Goal: Task Accomplishment & Management: Use online tool/utility

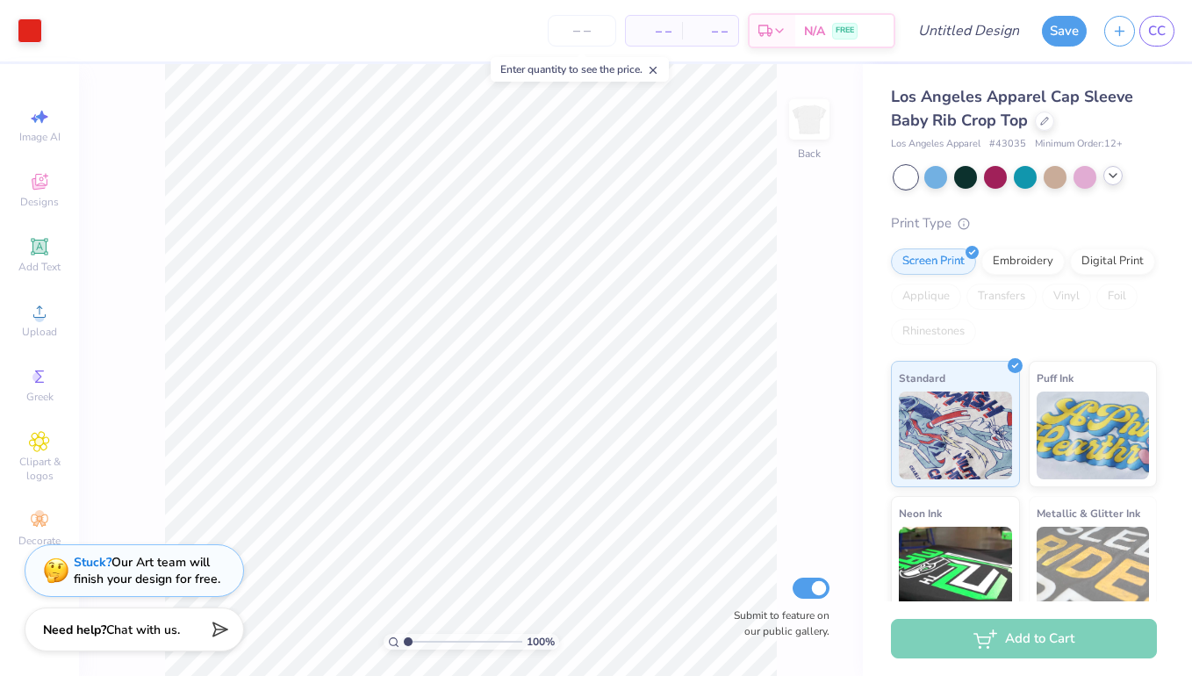
click at [1120, 176] on div at bounding box center [1112, 175] width 19 height 19
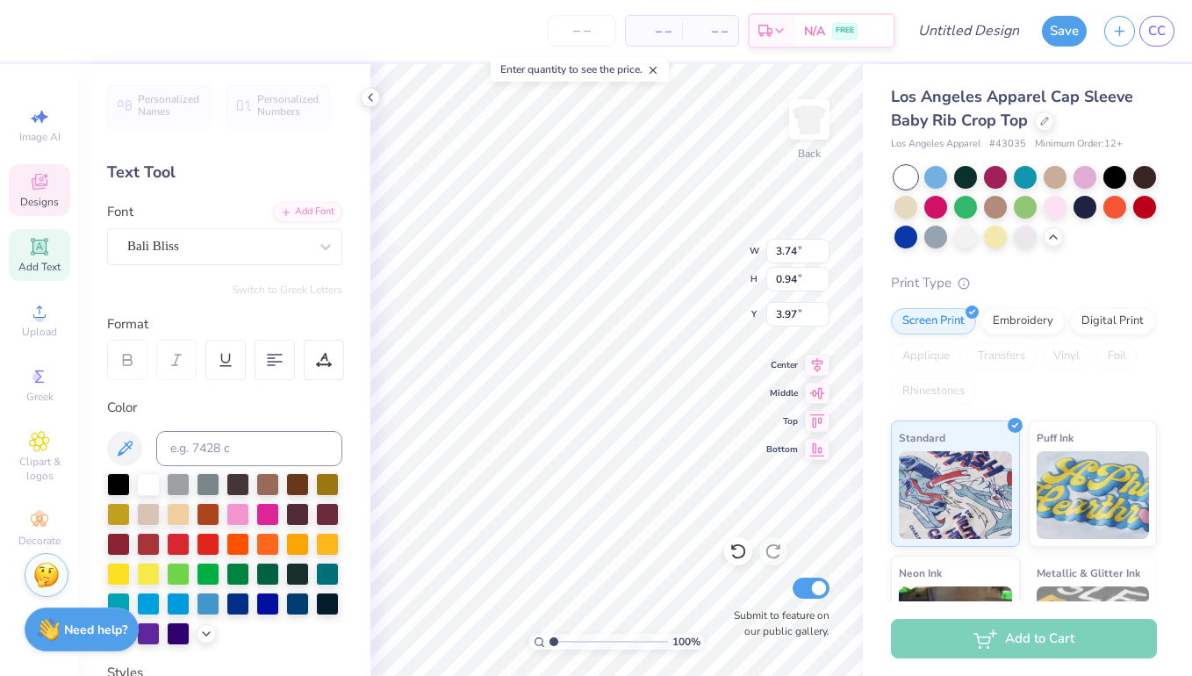
type textarea "kappa"
type input "2.08"
type input "0.48"
type input "4.67"
type input "4.20"
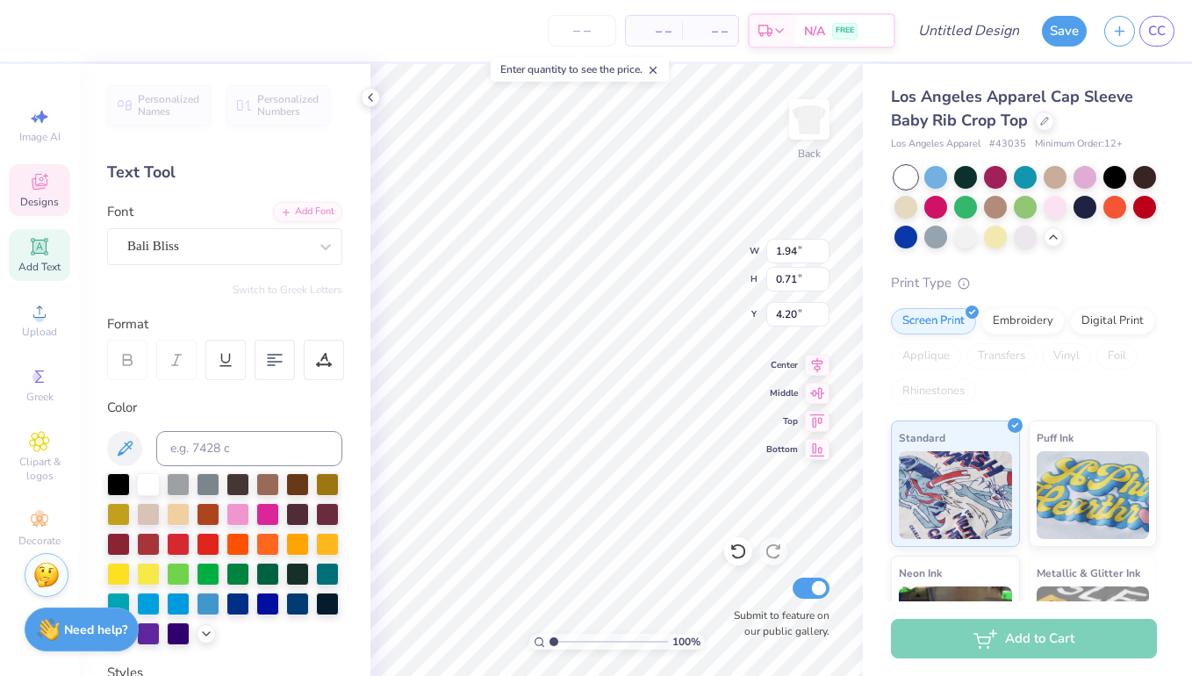
type textarea "theta"
type input "6.97"
type input "7.28"
type input "2.52"
type input "4.20"
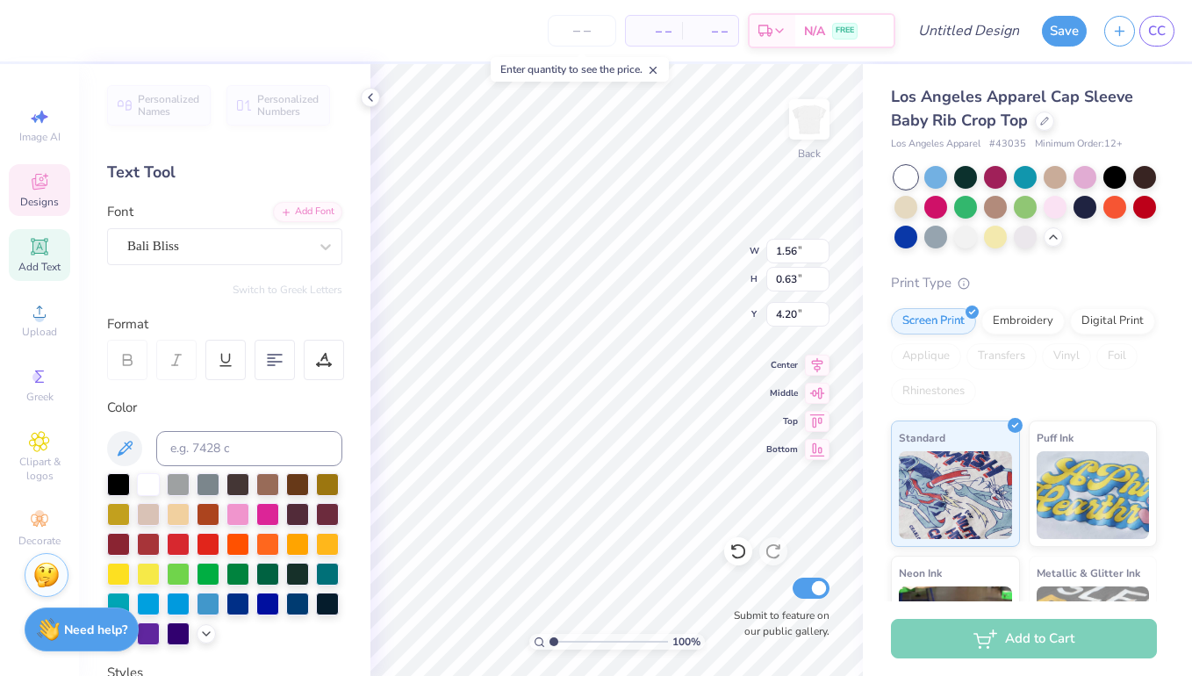
type input "4.82"
type textarea "pi"
click at [706, 243] on div "100 % Back W 1.56 1.56 " H 0.63 0.63 " Y 4.82 4.82 " Center Middle Top Bottom S…" at bounding box center [616, 370] width 492 height 612
type input "4.79"
type input "5.00"
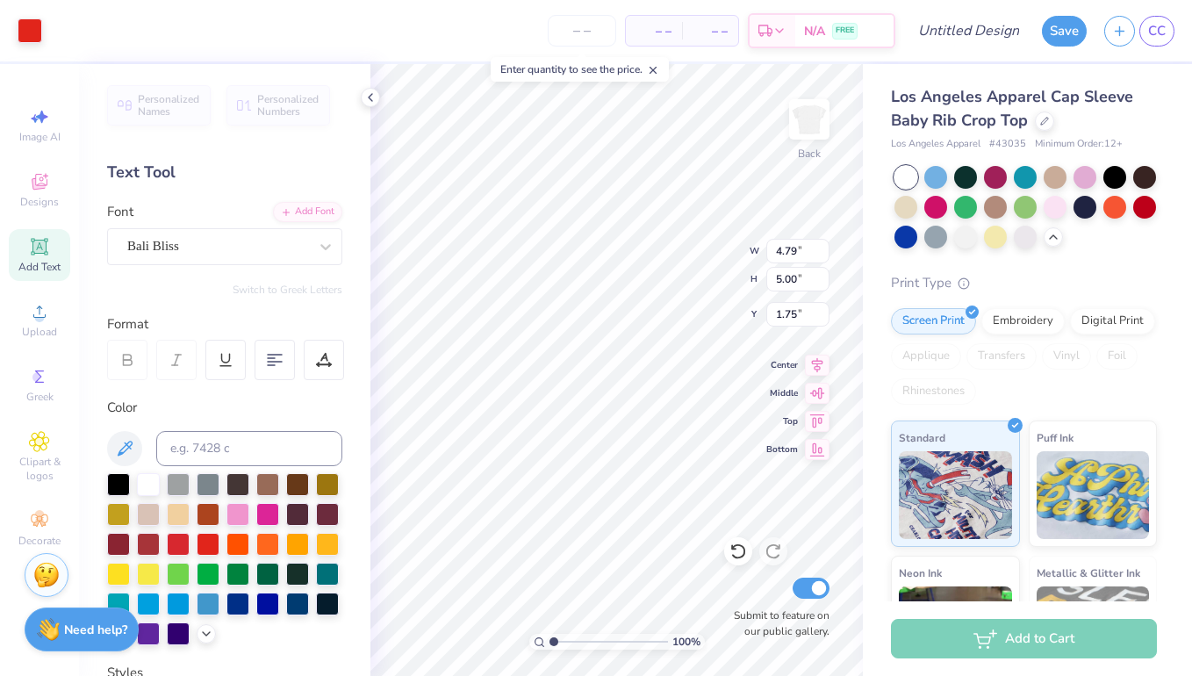
type input "1.75"
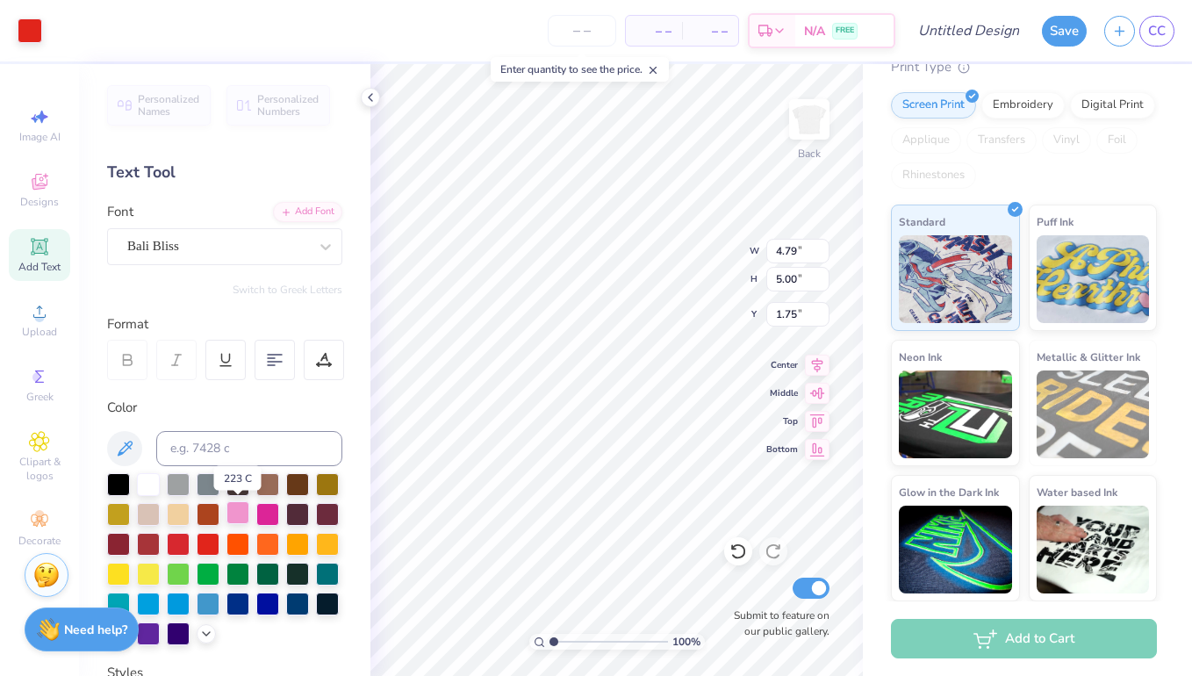
click at [233, 519] on div at bounding box center [237, 512] width 23 height 23
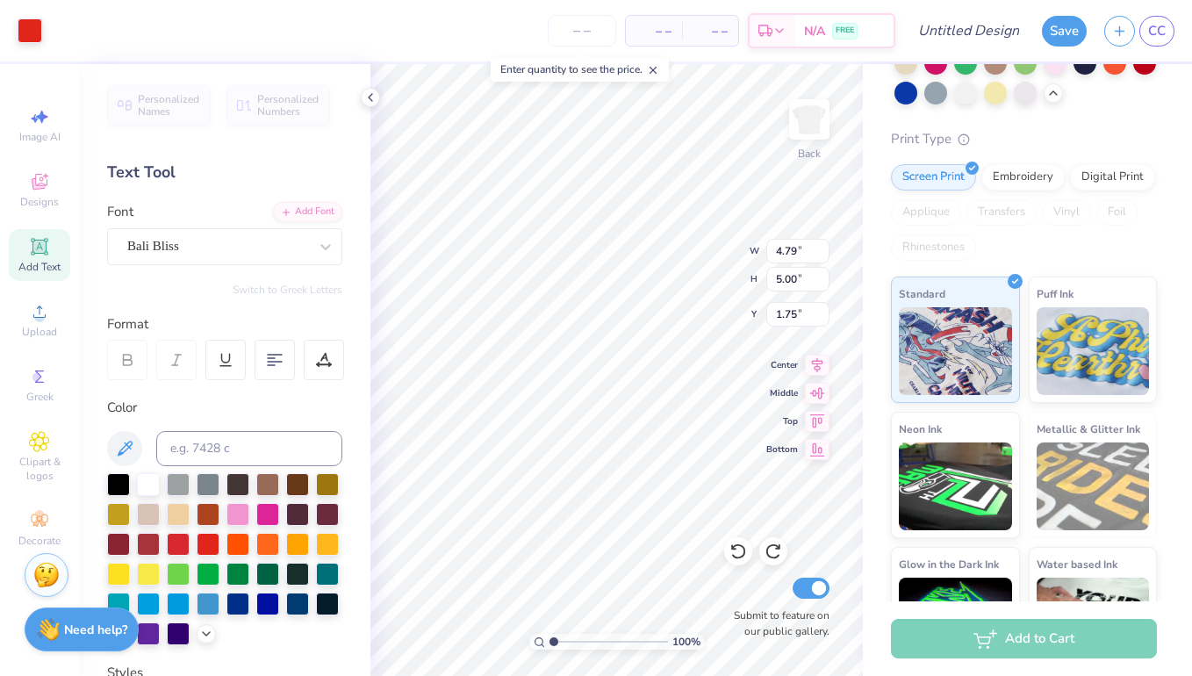
scroll to position [0, 0]
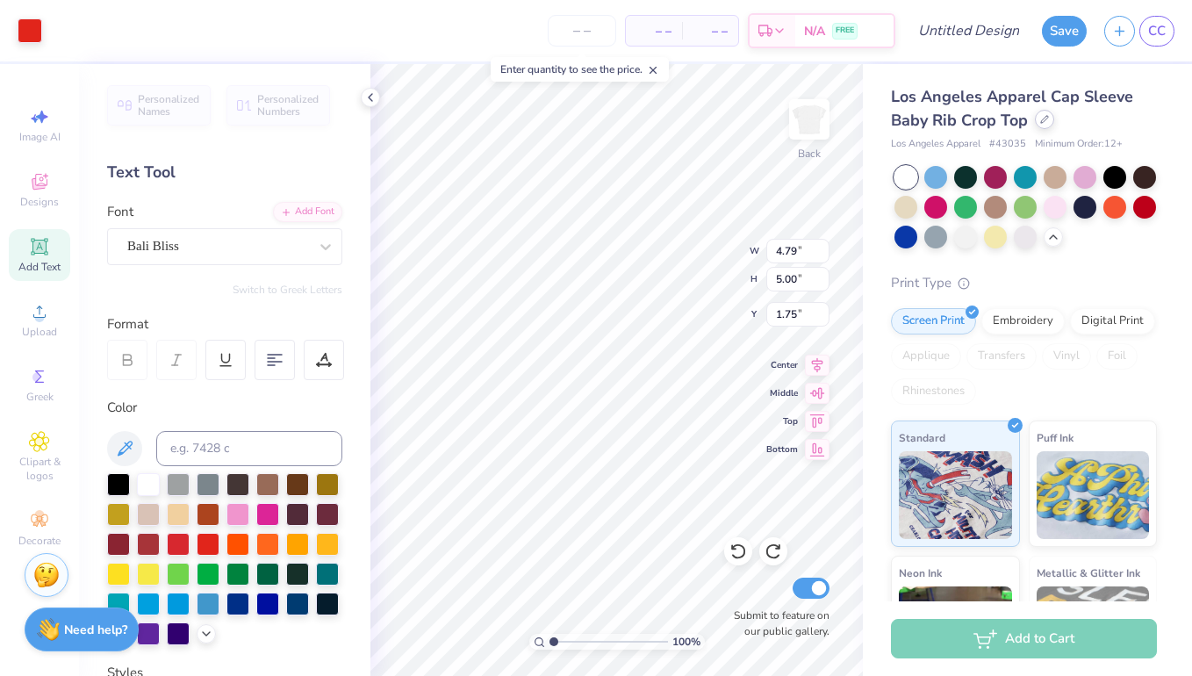
click at [1045, 123] on icon at bounding box center [1044, 119] width 9 height 9
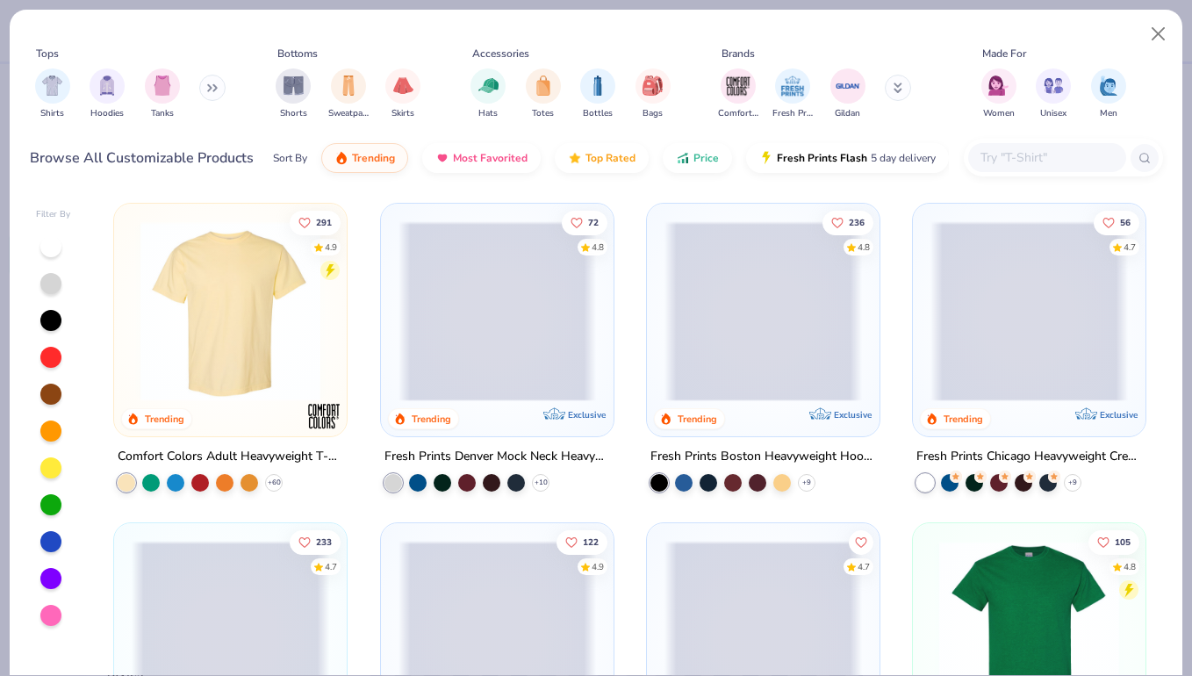
scroll to position [21, 0]
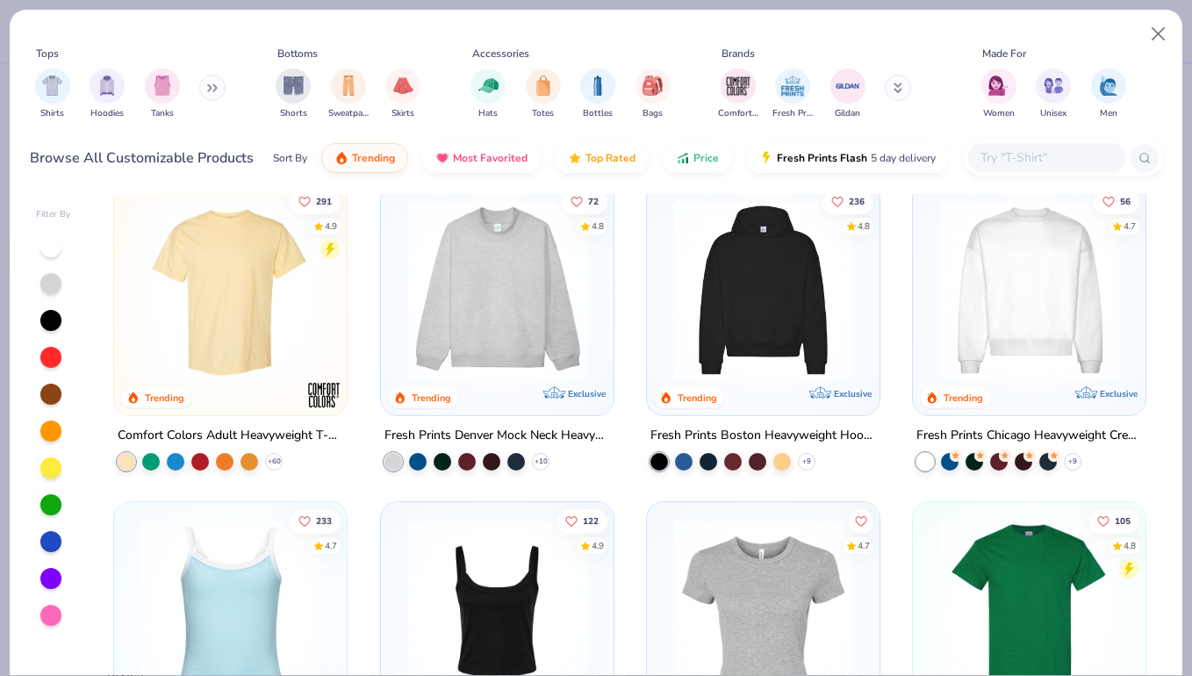
click at [299, 362] on img at bounding box center [230, 290] width 197 height 180
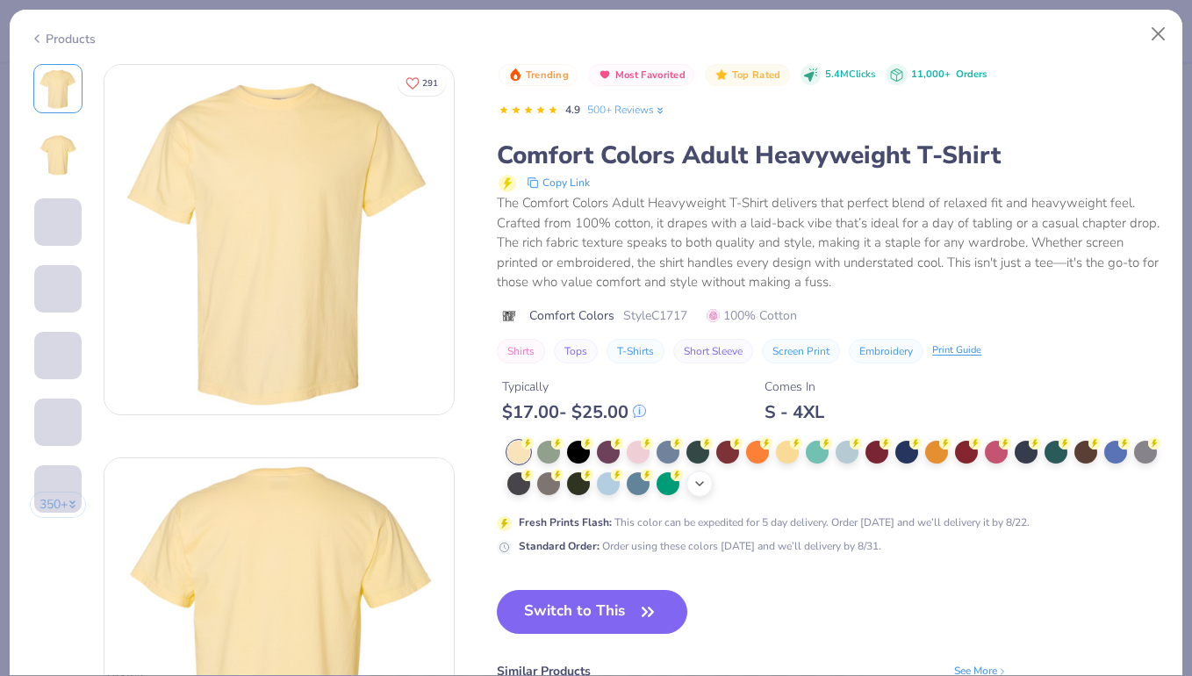
click at [706, 480] on icon at bounding box center [699, 484] width 14 height 14
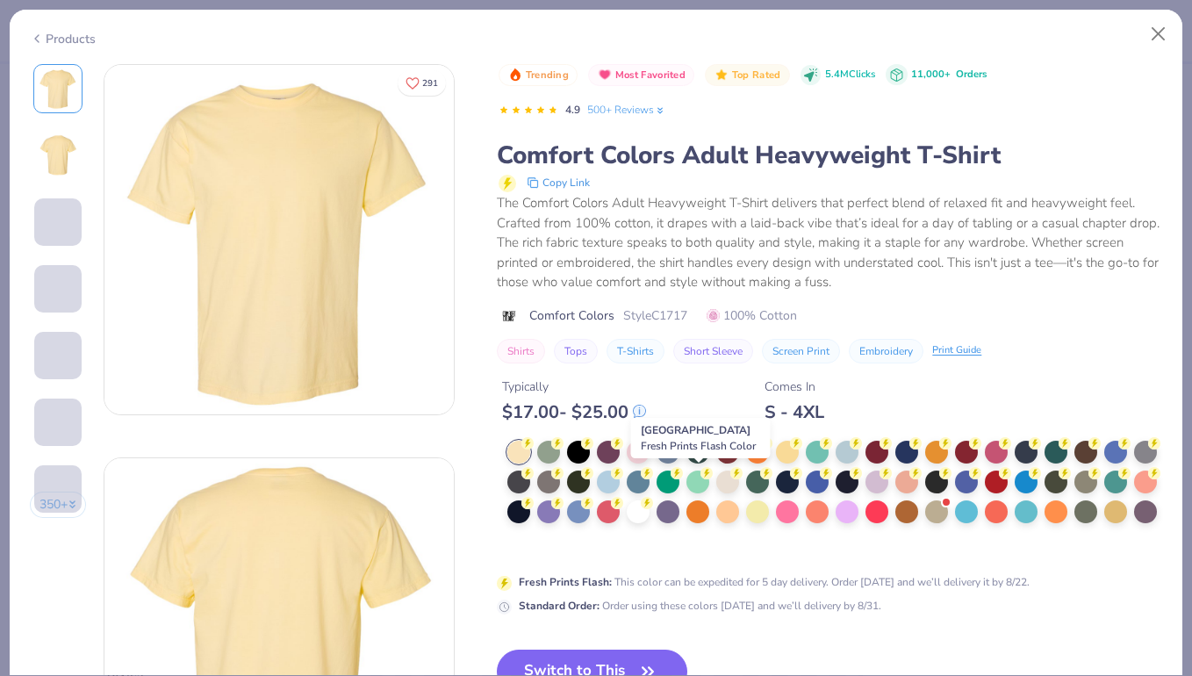
scroll to position [58, 0]
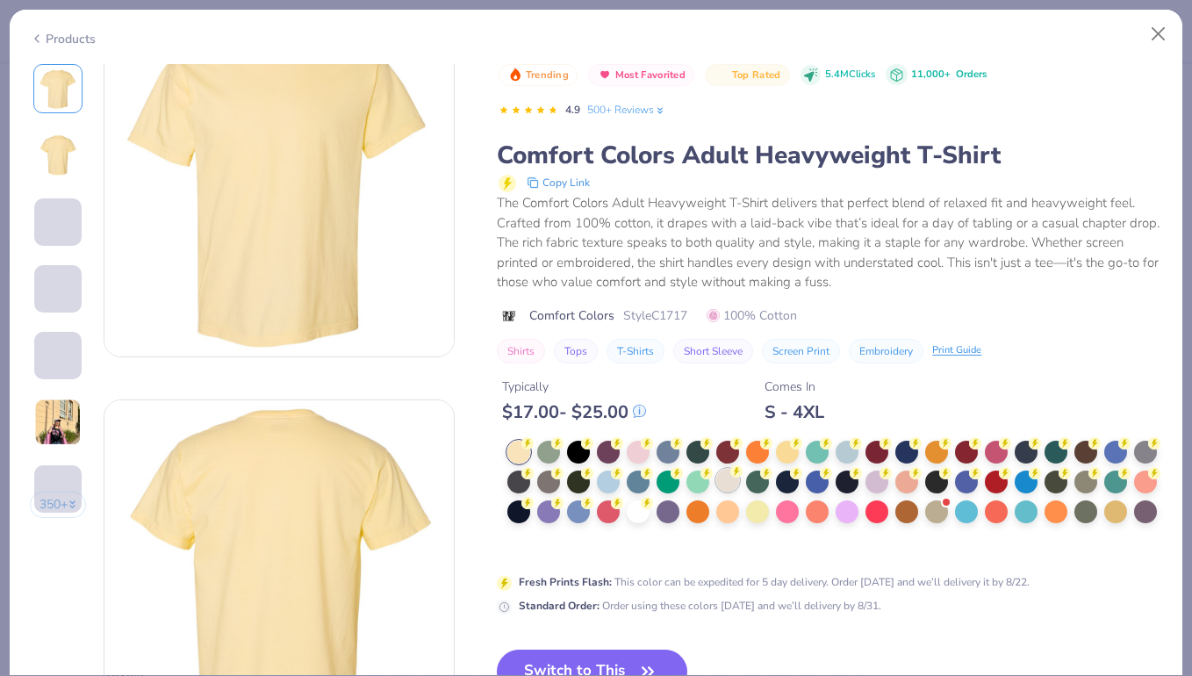
click at [729, 479] on div at bounding box center [727, 480] width 23 height 23
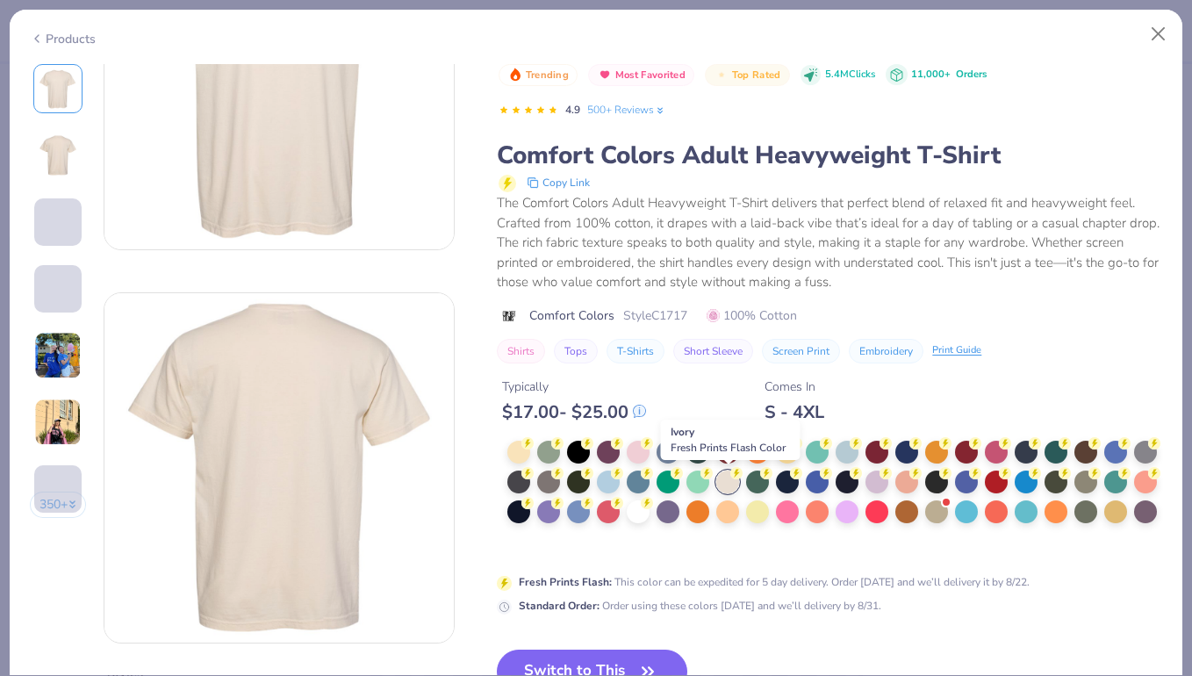
scroll to position [202, 0]
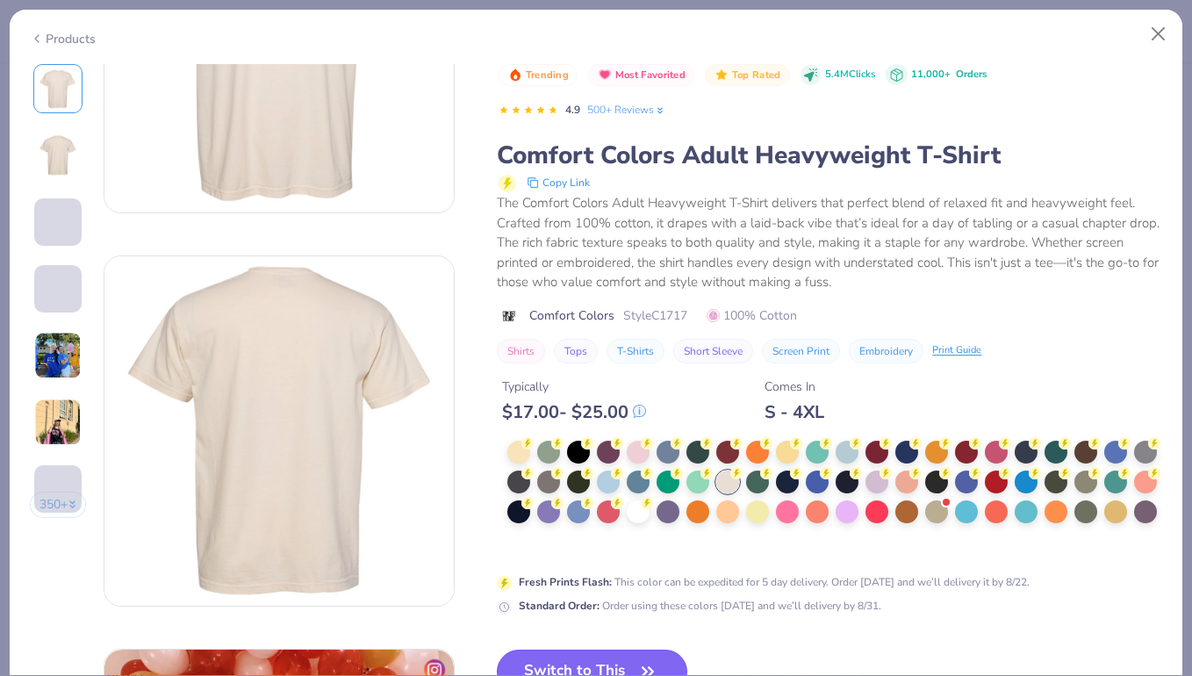
click at [626, 671] on button "Switch to This" at bounding box center [592, 671] width 190 height 44
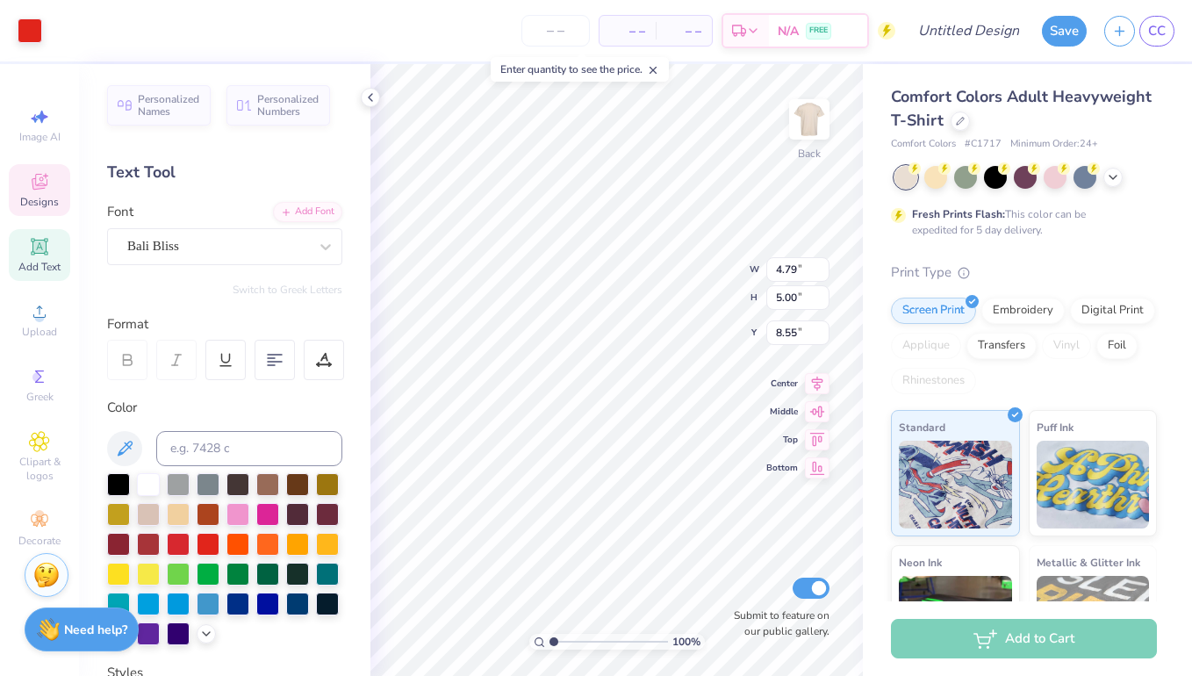
type input "7.50"
type input "3.50"
click at [670, 253] on div "100 % Back W 3.28 3.28 " H 1.55 1.55 " Y 6.01 6.01 " Center Middle Top Bottom S…" at bounding box center [616, 370] width 492 height 612
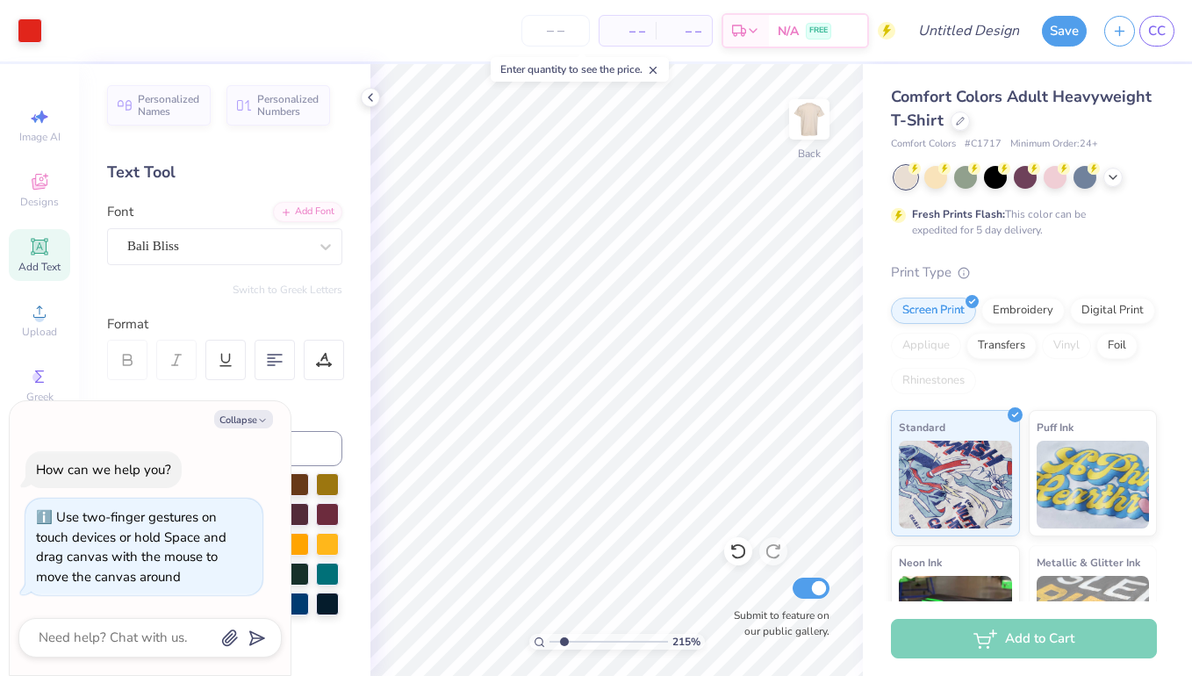
type input "2.15"
type textarea "x"
type input "2.28"
type textarea "x"
drag, startPoint x: 552, startPoint y: 642, endPoint x: 577, endPoint y: 645, distance: 25.6
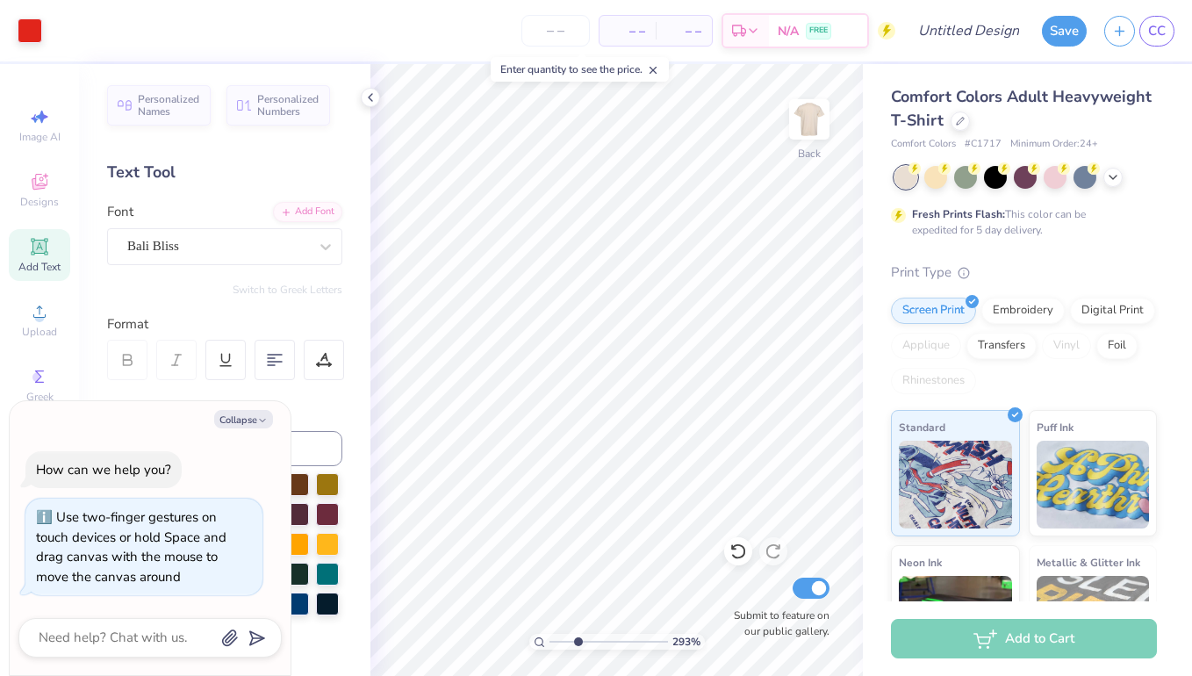
type input "3.08"
click at [577, 645] on input "range" at bounding box center [608, 642] width 118 height 16
type textarea "x"
type input "1.07"
type input "0.43"
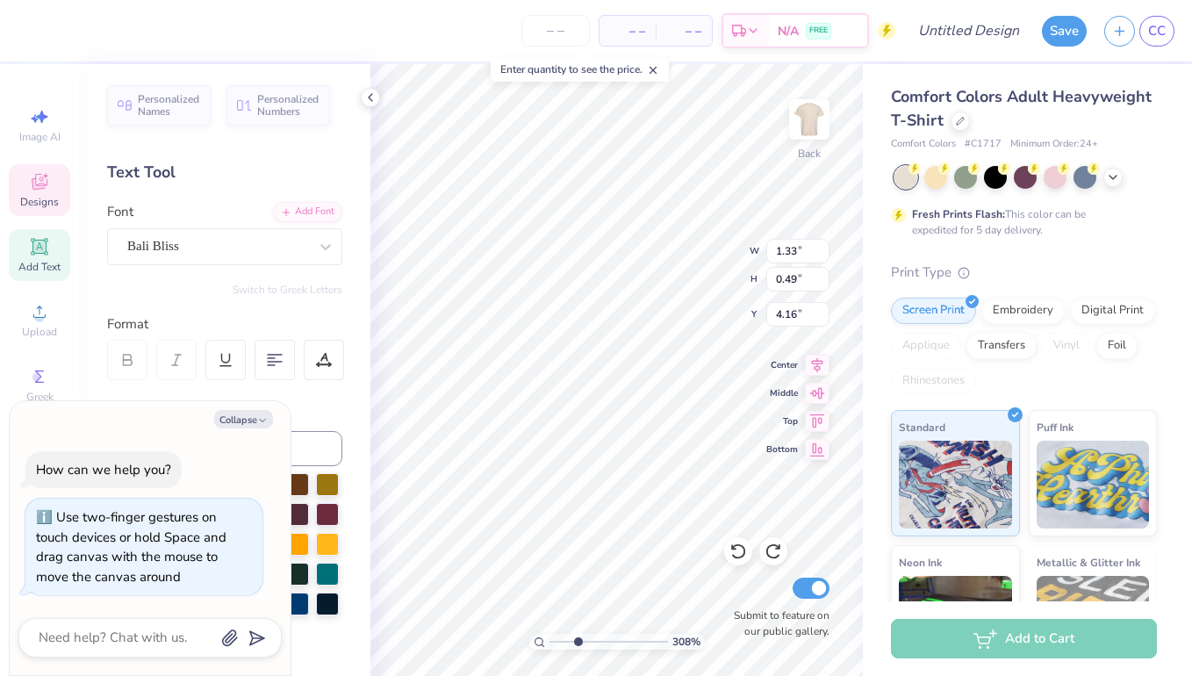
type input "4.65"
type textarea "x"
type input "0.49"
type input "0.54"
type input "4.97"
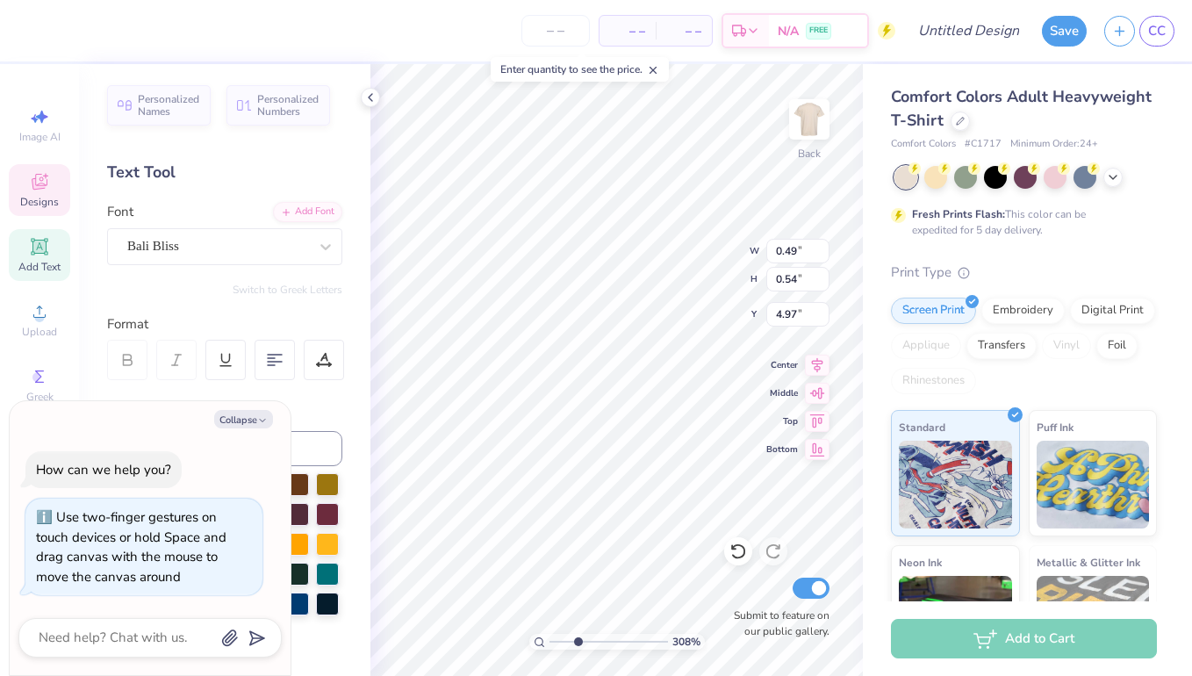
type textarea "x"
type input "1.33"
type input "0.49"
type input "4.16"
type textarea "x"
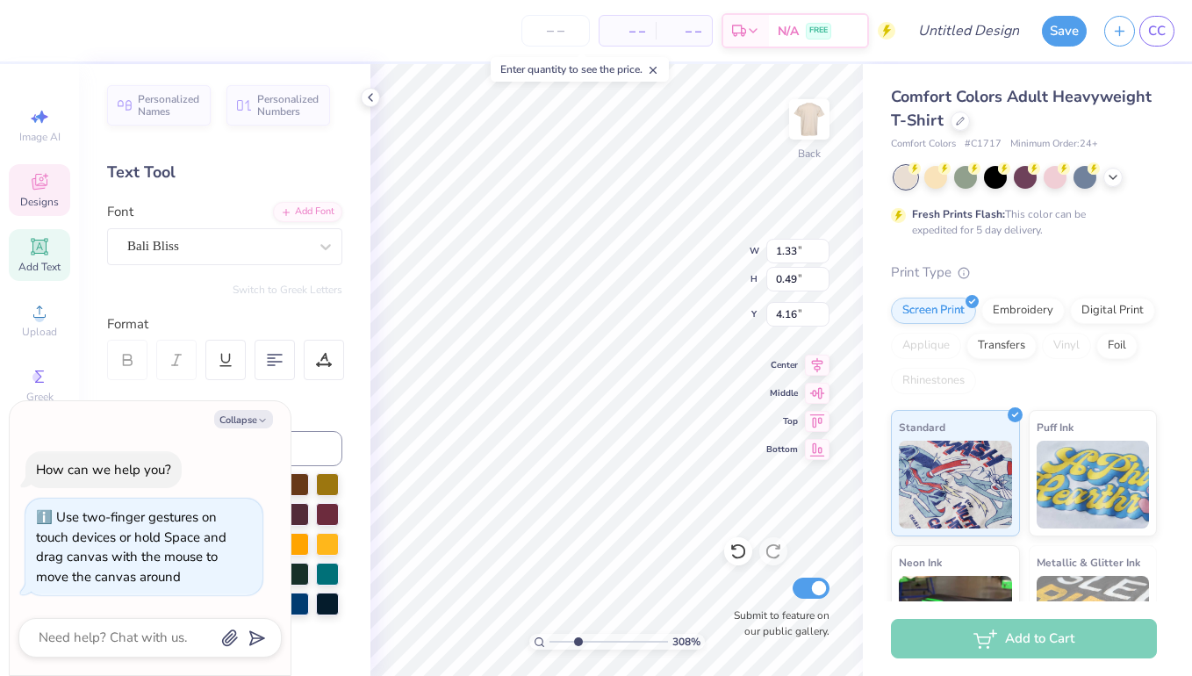
type input "1.90"
type input "0.70"
type input "4.21"
click at [193, 312] on div "Personalized Names Personalized Numbers Text Tool Add Font Font Bali Bliss Swit…" at bounding box center [224, 370] width 291 height 612
click at [335, 652] on div "Personalized Names Personalized Numbers Text Tool Add Font Font Bali Bliss Swit…" at bounding box center [224, 370] width 291 height 612
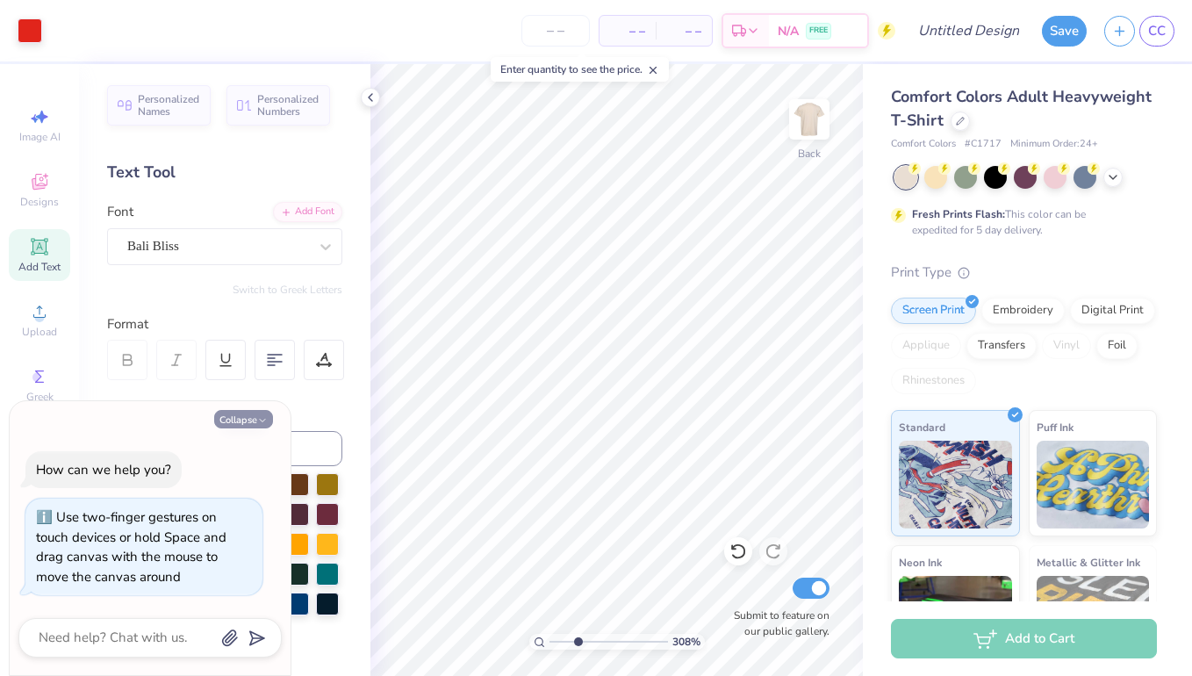
click at [245, 416] on button "Collapse" at bounding box center [243, 419] width 59 height 18
type textarea "x"
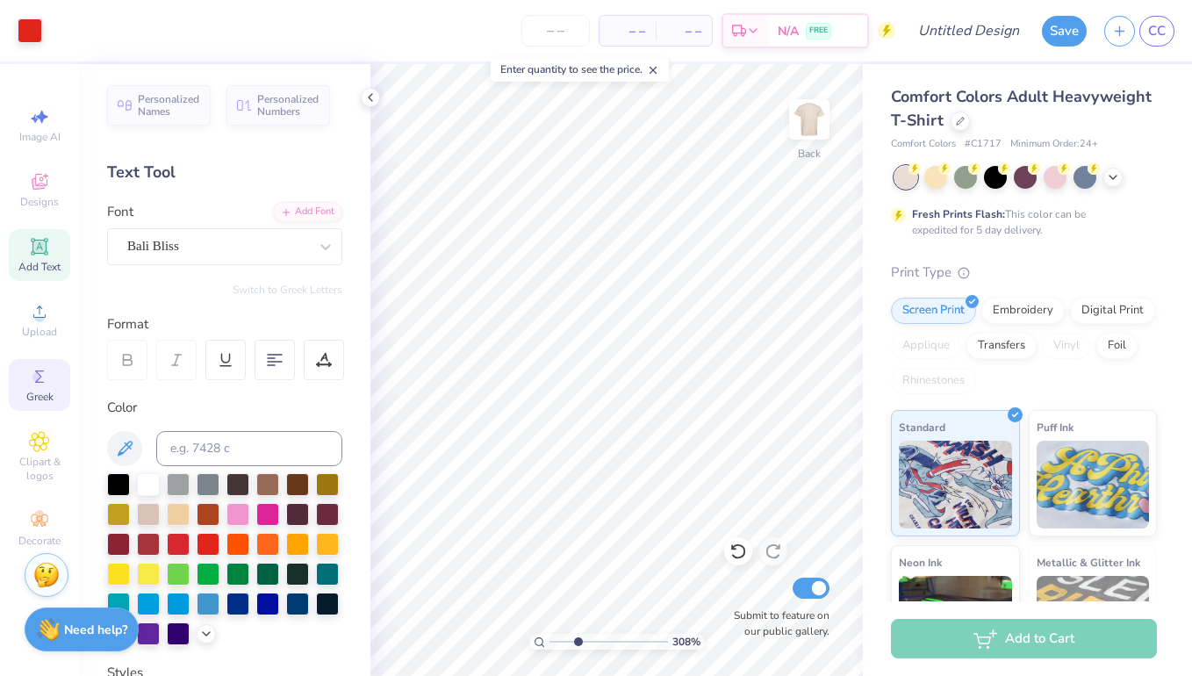
click at [45, 378] on icon at bounding box center [39, 376] width 21 height 21
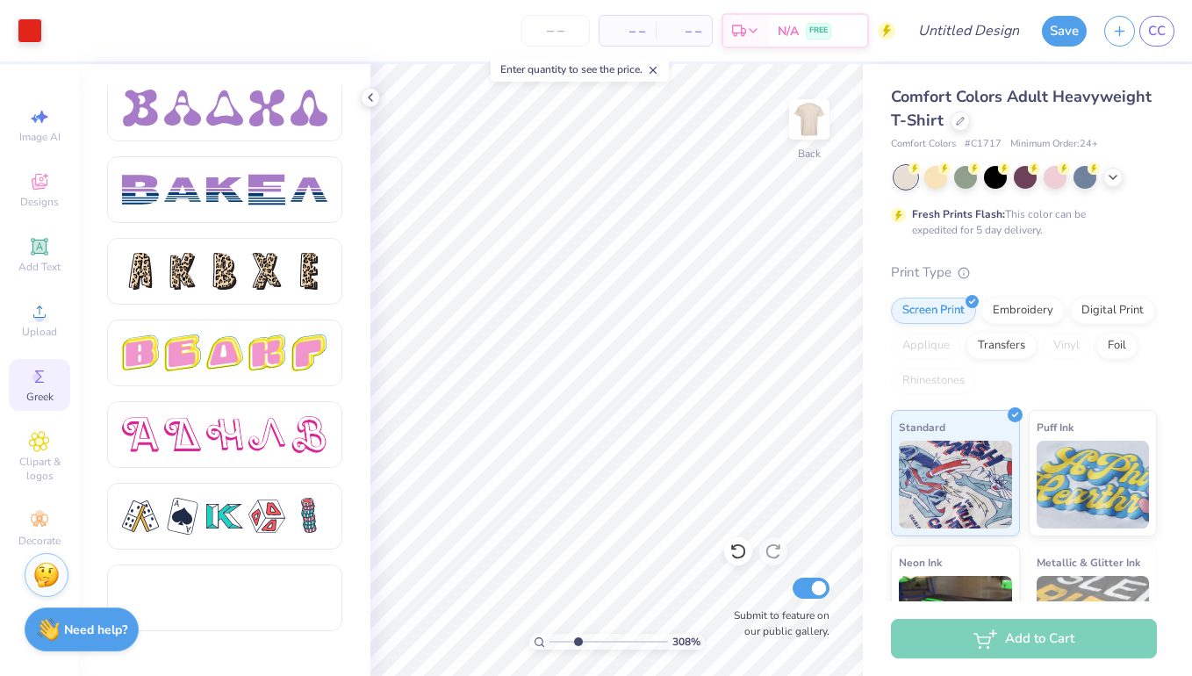
scroll to position [2853, 0]
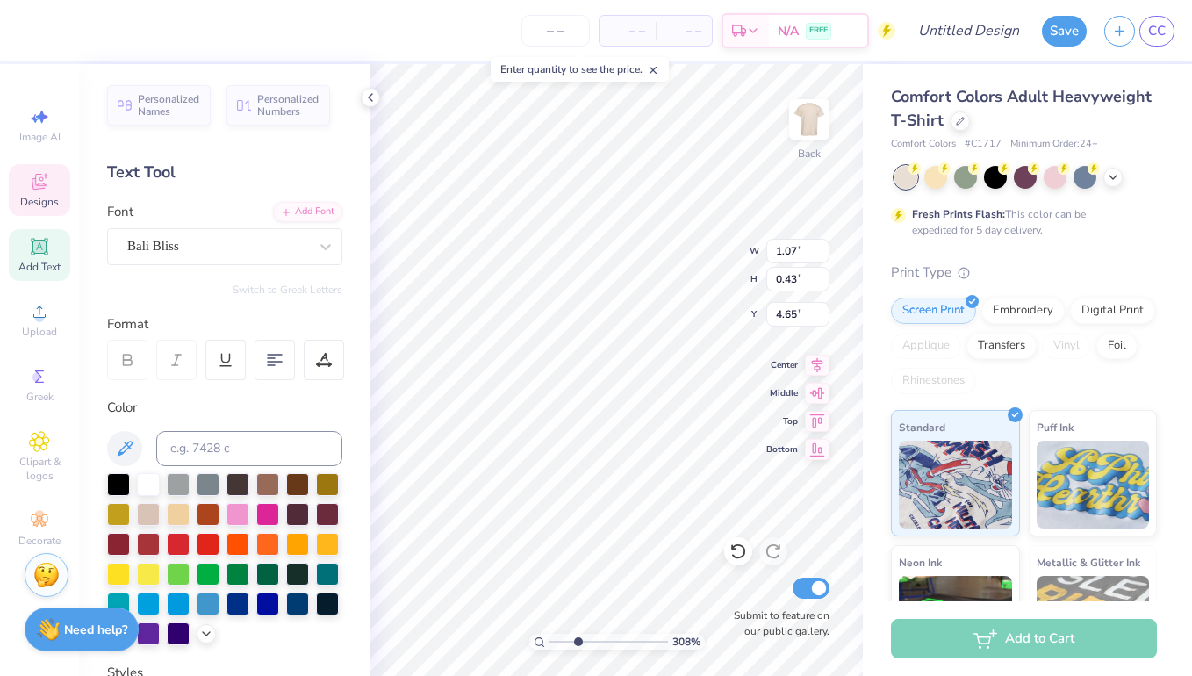
type textarea "K"
type textarea "Kappa Theta Pi"
type input "0.49"
type input "0.54"
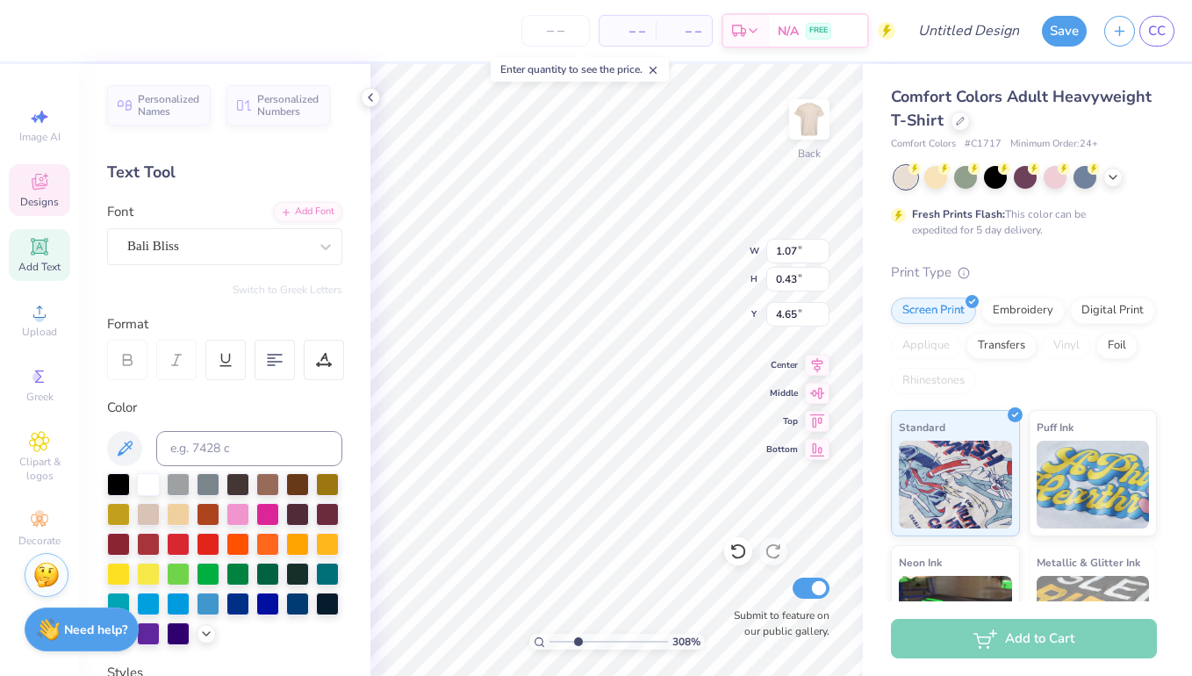
type input "4.97"
click at [820, 396] on icon at bounding box center [817, 390] width 15 height 11
type input "11.40"
click at [813, 369] on icon at bounding box center [817, 362] width 25 height 21
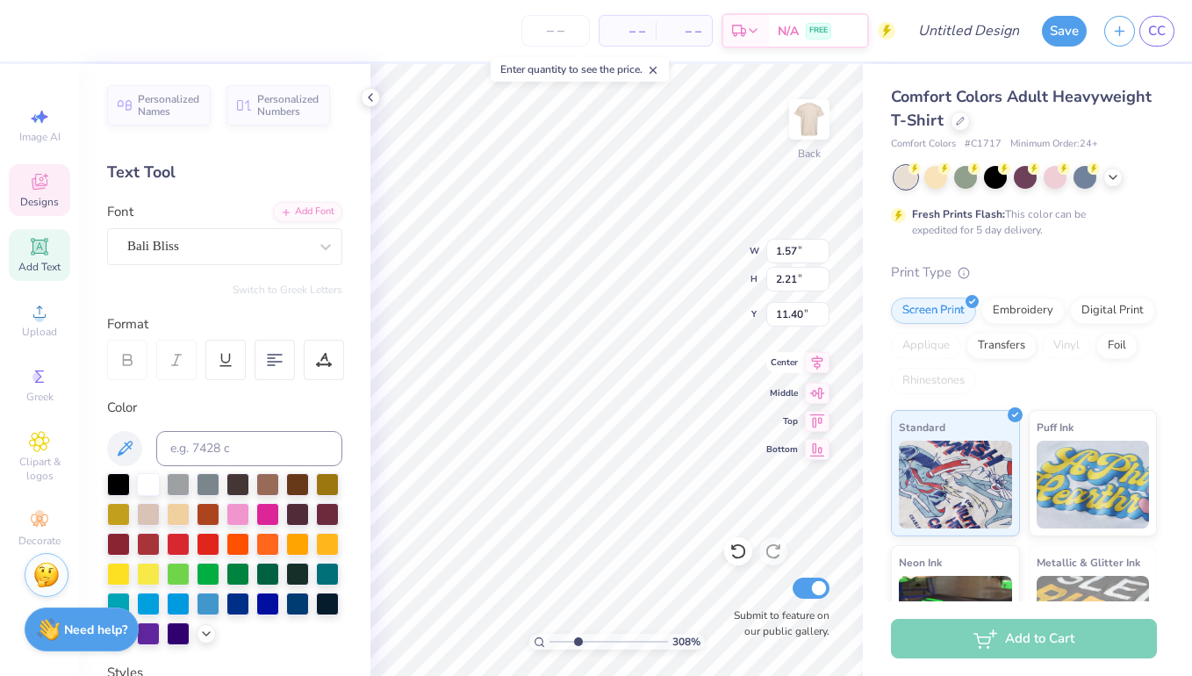
scroll to position [4, 1]
type input "3.94"
click at [548, 64] on body "– – Per Item – – Total Est. Delivery N/A FREE Design Title Save CC Image AI Des…" at bounding box center [596, 338] width 1192 height 676
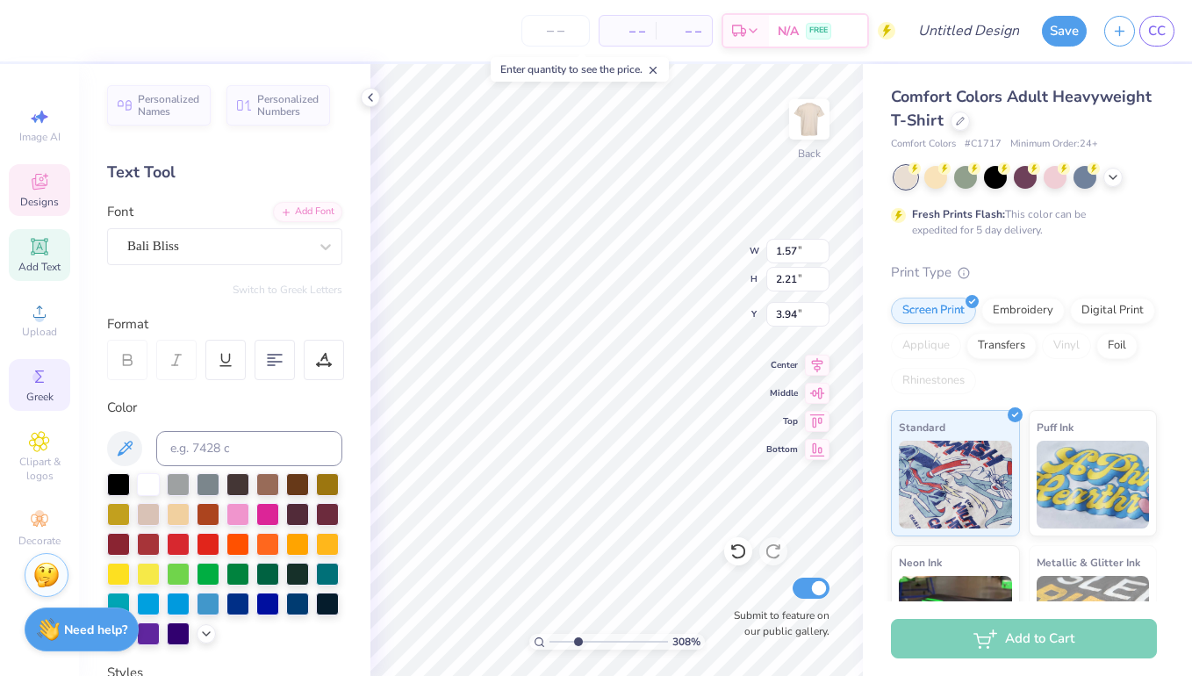
click at [39, 391] on span "Greek" at bounding box center [39, 397] width 27 height 14
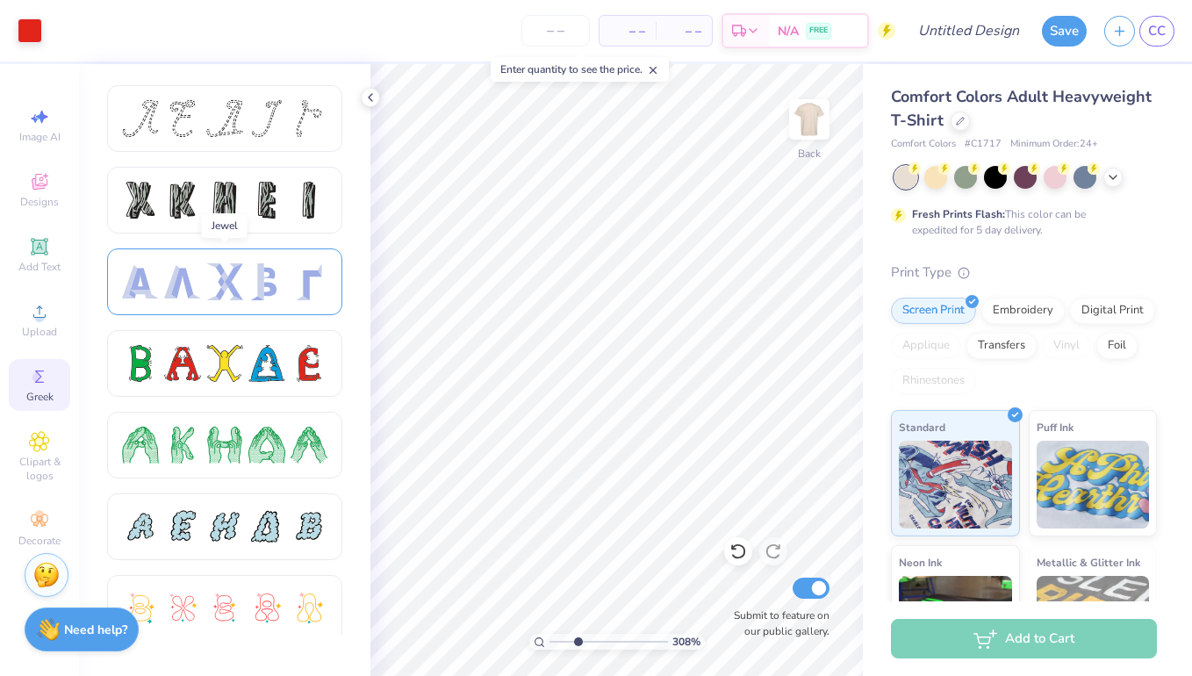
click at [218, 301] on div at bounding box center [224, 281] width 235 height 67
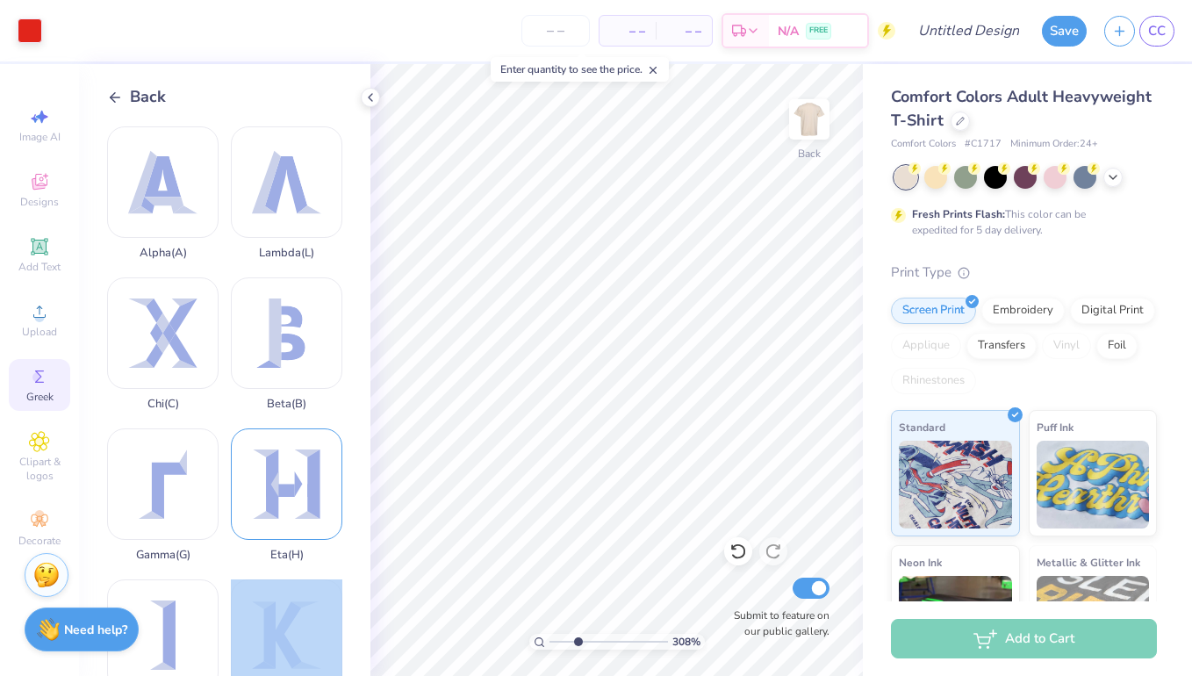
click at [566, 146] on div "Art colors – – Per Item – – Total Est. Delivery N/A FREE Design Title Save CC I…" at bounding box center [596, 338] width 1192 height 676
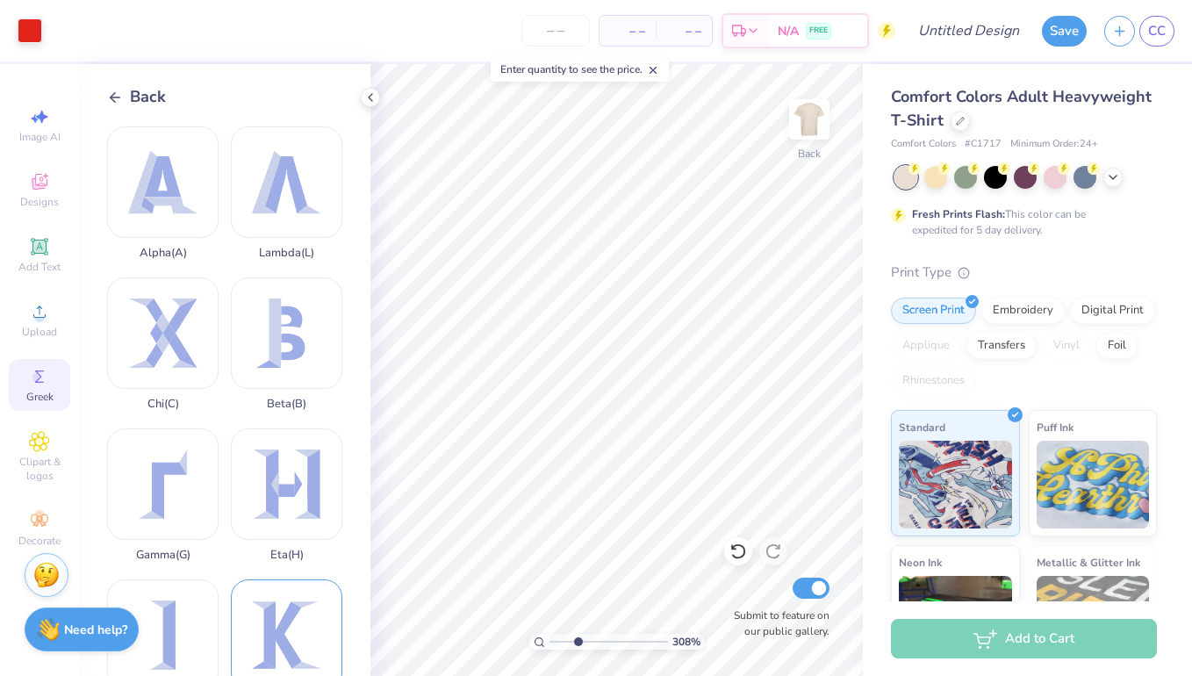
click at [295, 643] on div "Kappa ( K )" at bounding box center [286, 645] width 111 height 133
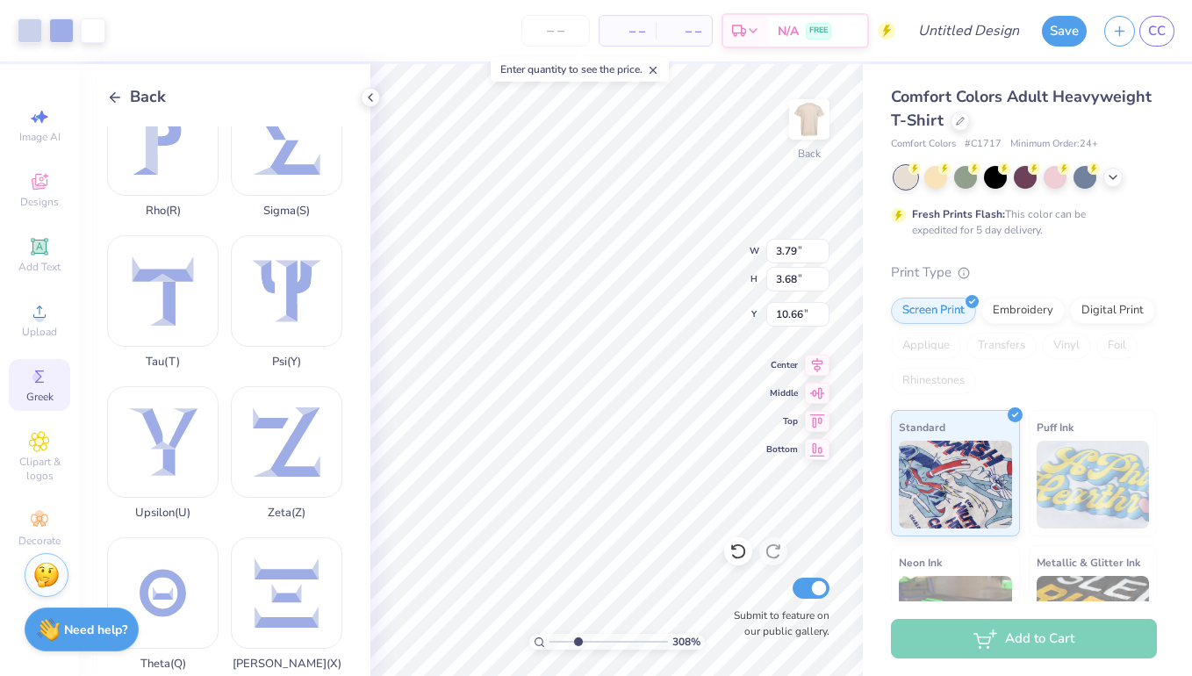
scroll to position [1265, 0]
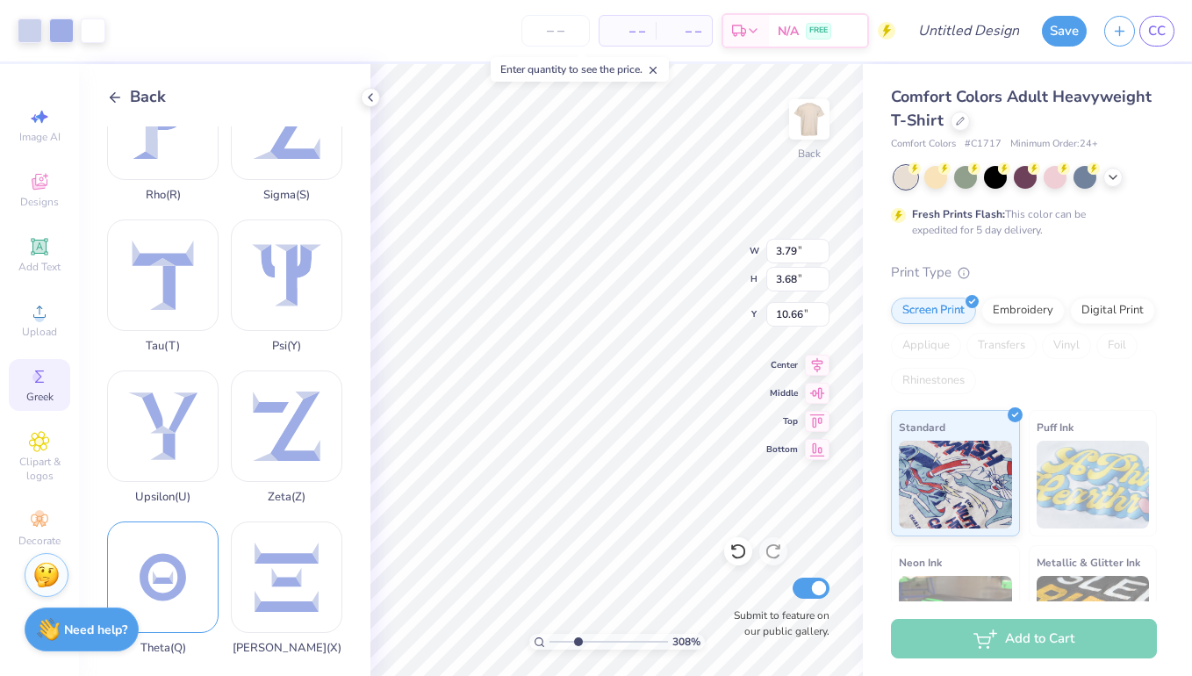
click at [171, 581] on div "Theta ( Q )" at bounding box center [162, 587] width 111 height 133
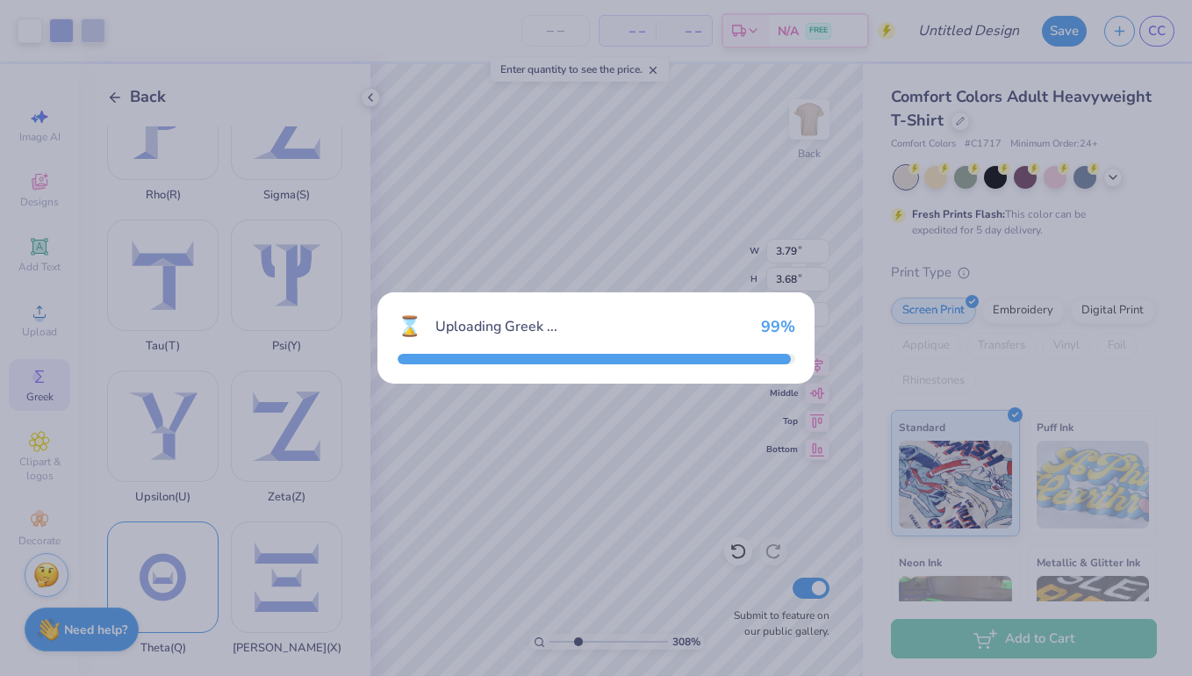
type input "4.10"
type input "3.86"
type input "10.57"
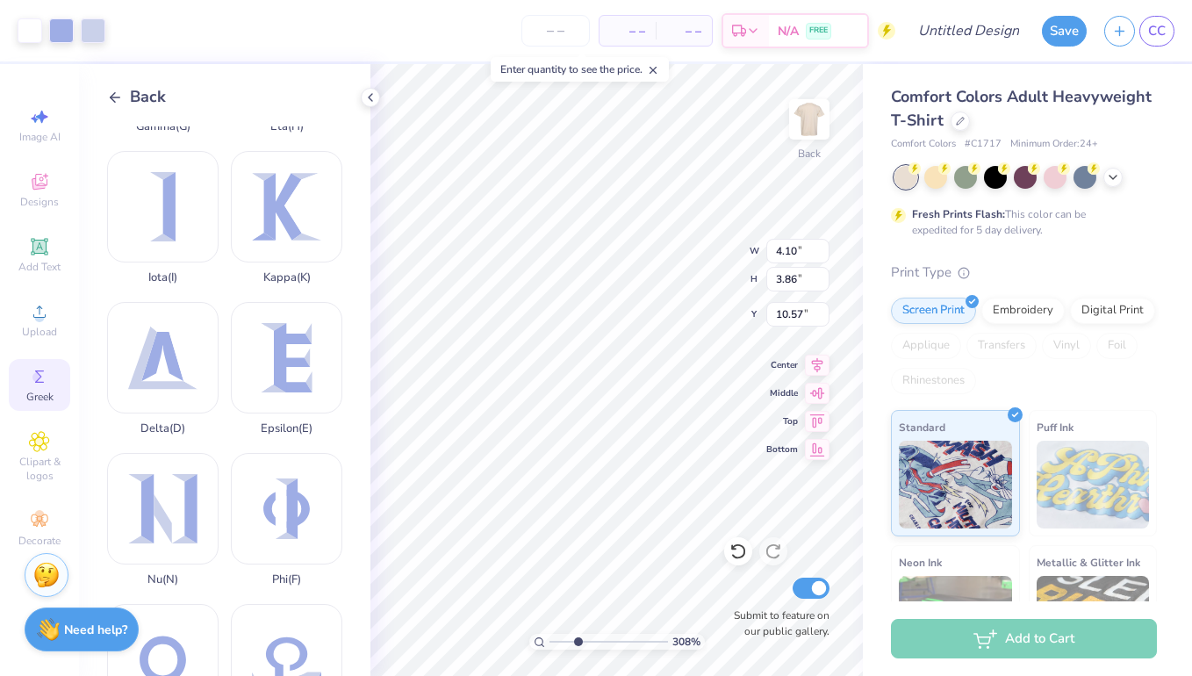
scroll to position [423, 0]
